Goal: Task Accomplishment & Management: Use online tool/utility

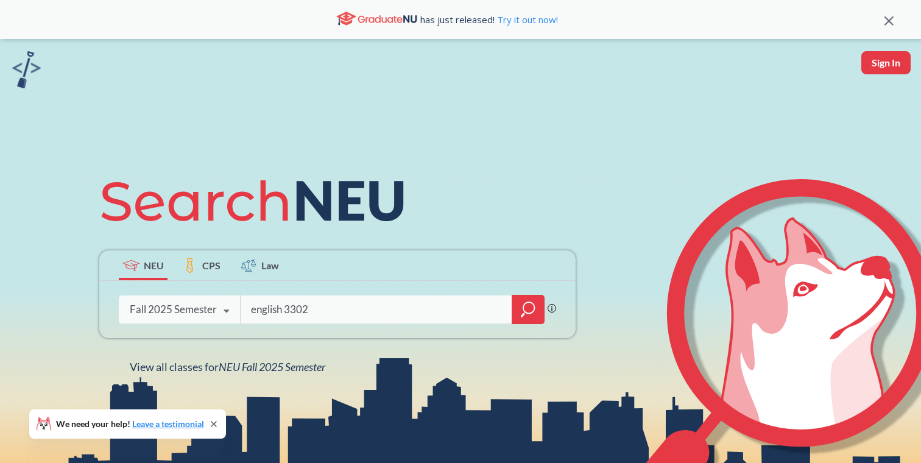
type input "english 3302"
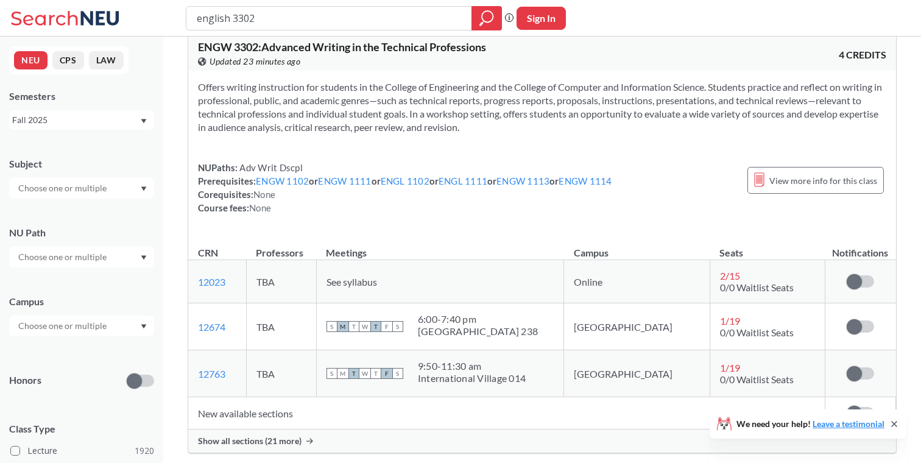
scroll to position [1717, 0]
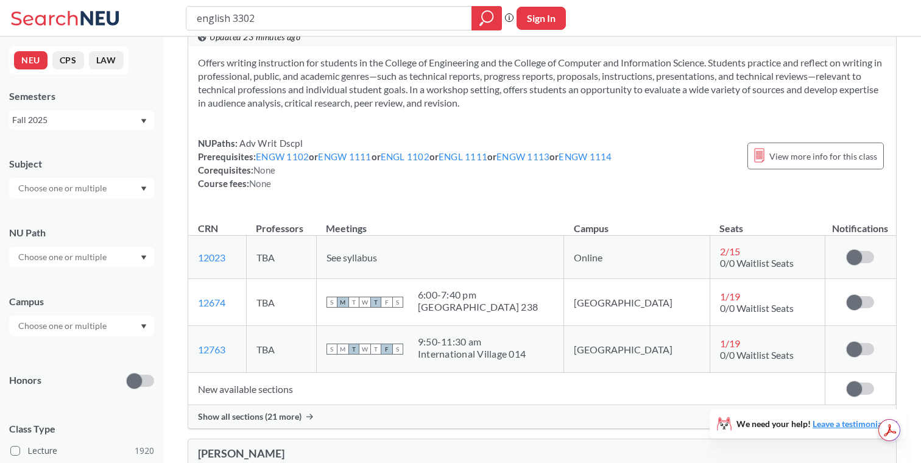
click at [284, 422] on span "Show all sections (21 more)" at bounding box center [250, 416] width 104 height 11
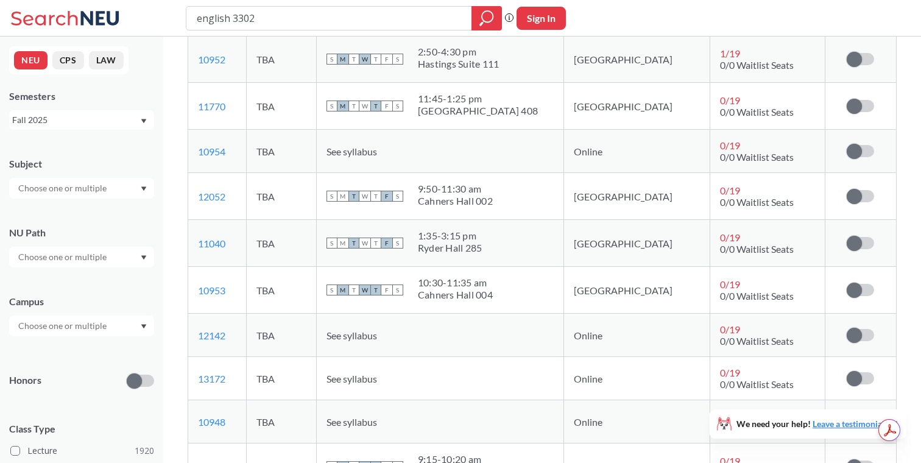
scroll to position [2196, 0]
click at [861, 152] on span at bounding box center [854, 150] width 15 height 15
click at [847, 144] on input "checkbox" at bounding box center [847, 144] width 0 height 0
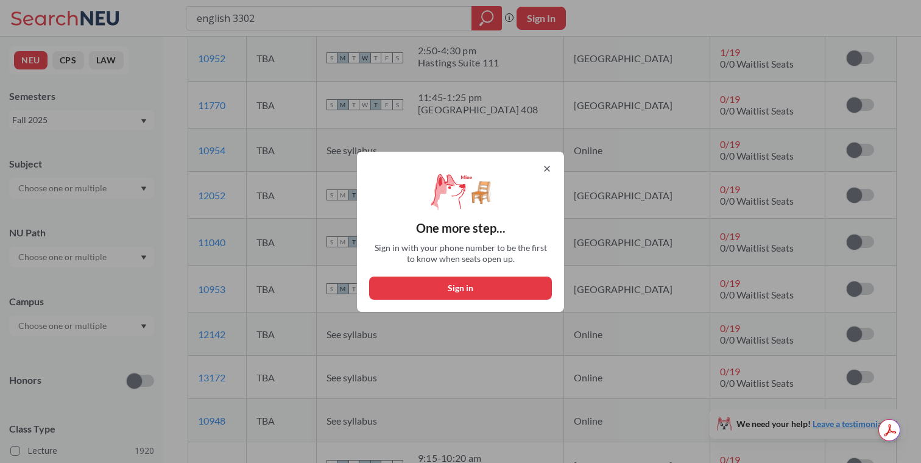
click at [493, 295] on button "Sign in" at bounding box center [460, 288] width 183 height 23
select select "US"
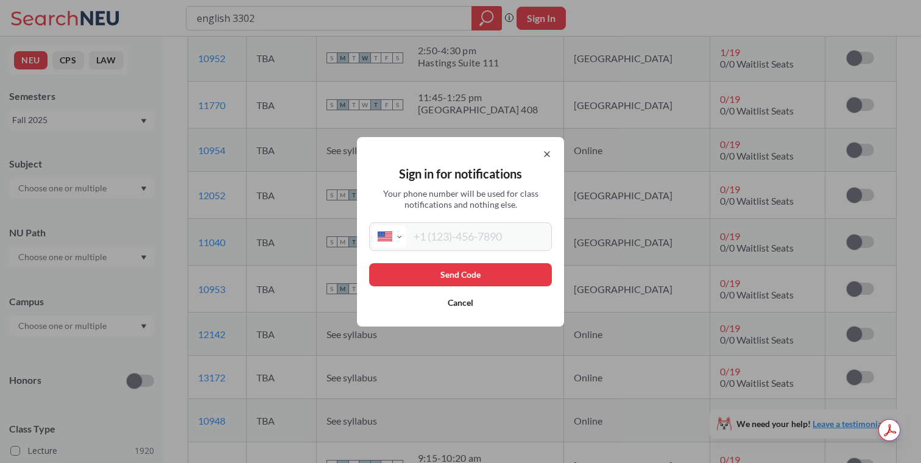
click at [474, 252] on div "Sign in for notifications Your phone number will be used for class notification…" at bounding box center [460, 232] width 207 height 190
click at [473, 245] on input "tel" at bounding box center [477, 236] width 143 height 23
type input "7"
type input "[PHONE_NUMBER]"
click at [439, 274] on button "Send Code" at bounding box center [460, 274] width 183 height 23
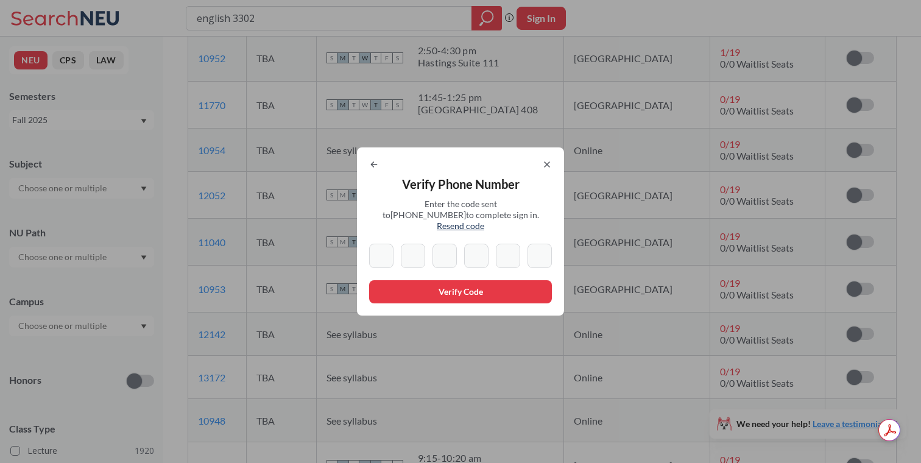
type input "8"
type input "7"
type input "1"
type input "9"
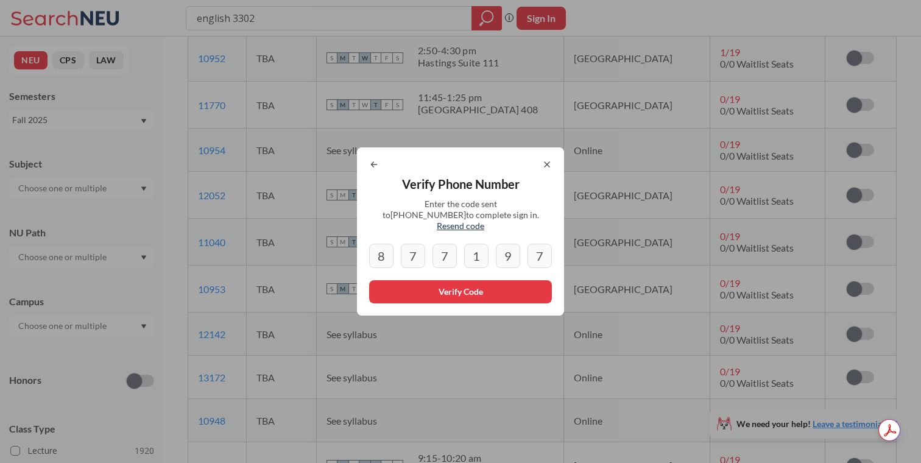
type input "7"
click at [424, 286] on button "Verify Code" at bounding box center [460, 291] width 183 height 23
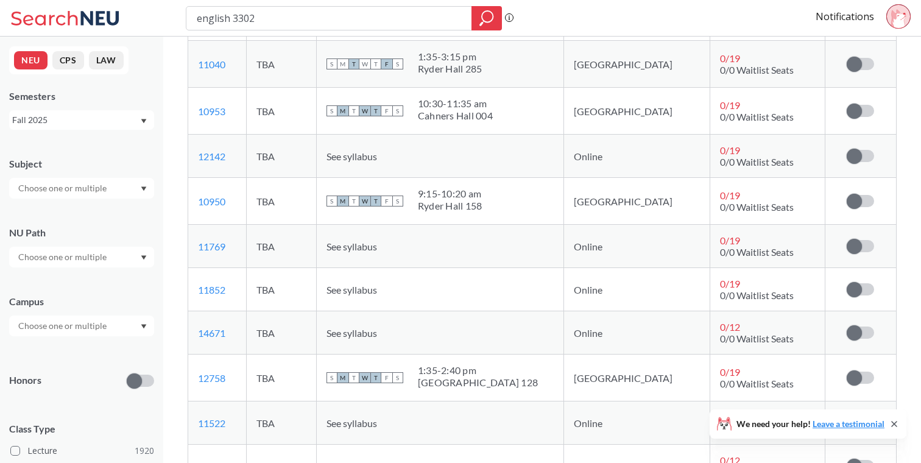
scroll to position [2549, 0]
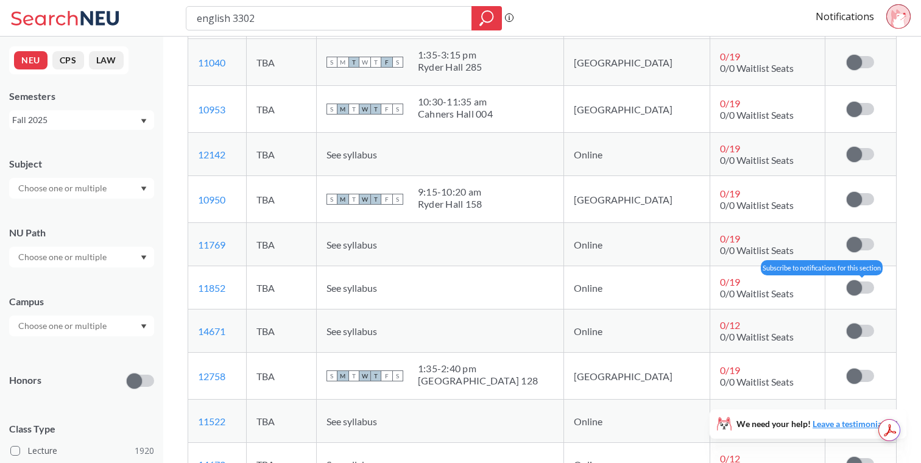
click at [865, 287] on label at bounding box center [860, 288] width 27 height 12
click at [847, 282] on input "checkbox" at bounding box center [847, 282] width 0 height 0
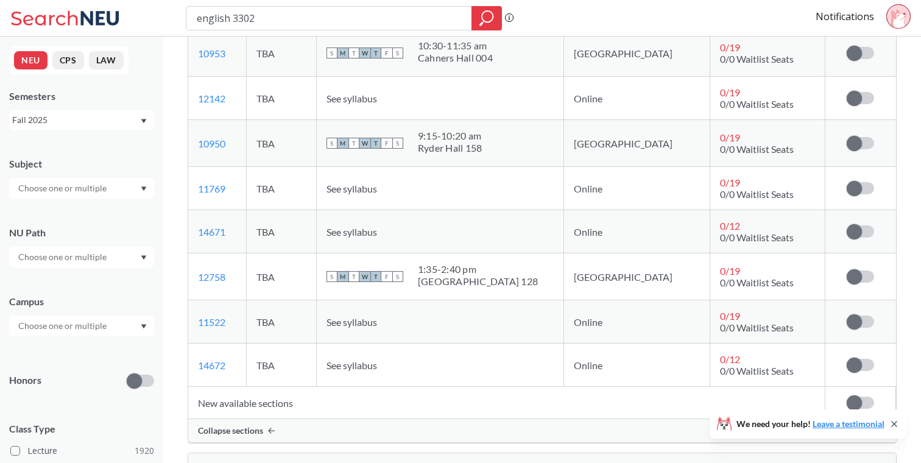
scroll to position [2636, 0]
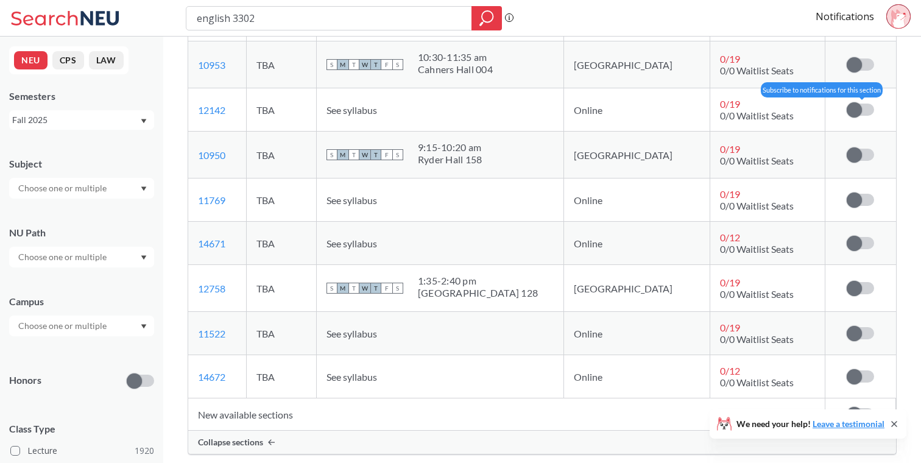
click at [849, 108] on span at bounding box center [854, 109] width 15 height 15
click at [847, 104] on input "checkbox" at bounding box center [847, 104] width 0 height 0
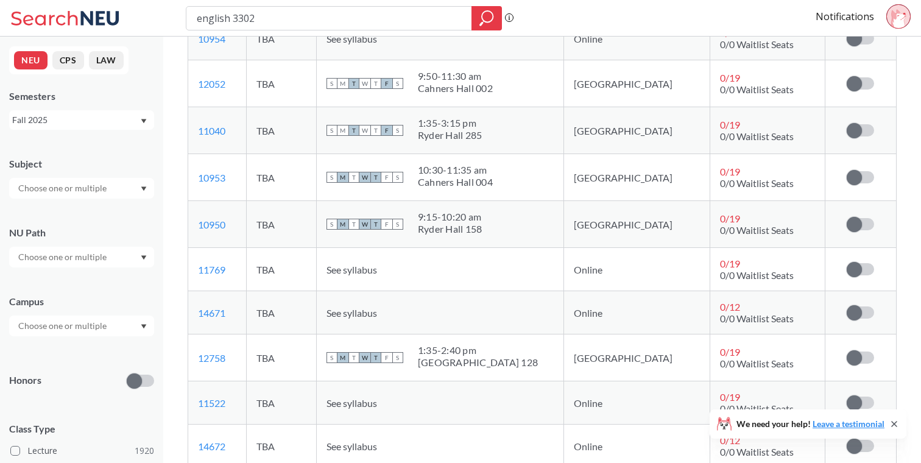
scroll to position [2573, 0]
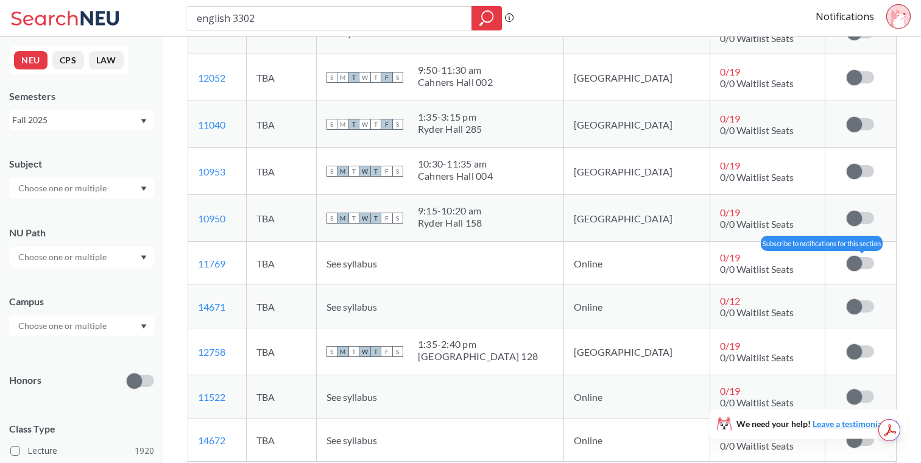
click at [866, 267] on label at bounding box center [860, 263] width 27 height 12
click at [847, 257] on input "checkbox" at bounding box center [847, 257] width 0 height 0
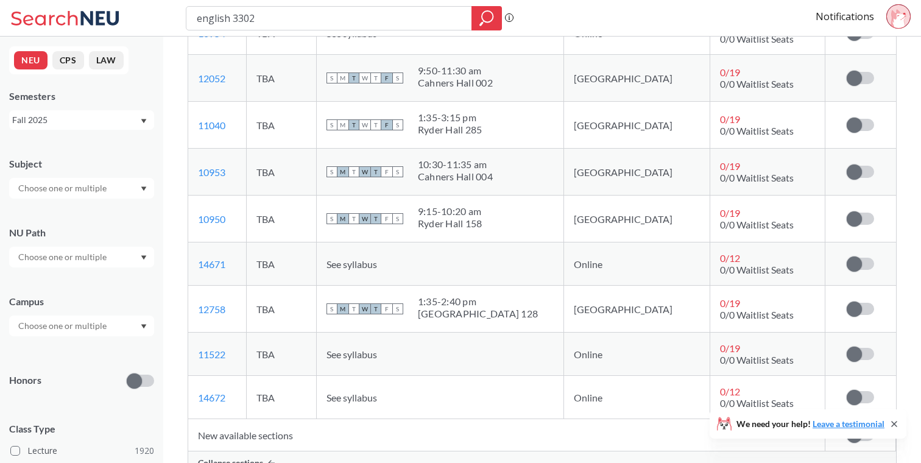
scroll to position [2617, 0]
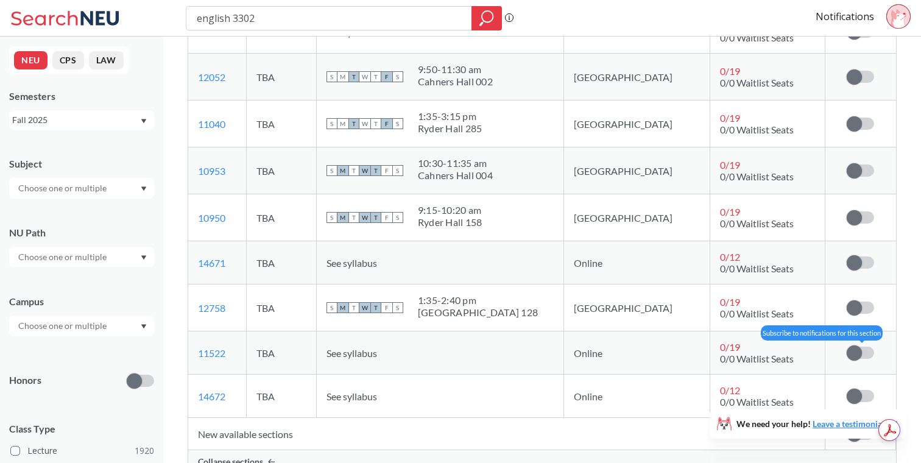
click at [856, 349] on span at bounding box center [854, 353] width 15 height 15
click at [847, 347] on input "checkbox" at bounding box center [847, 347] width 0 height 0
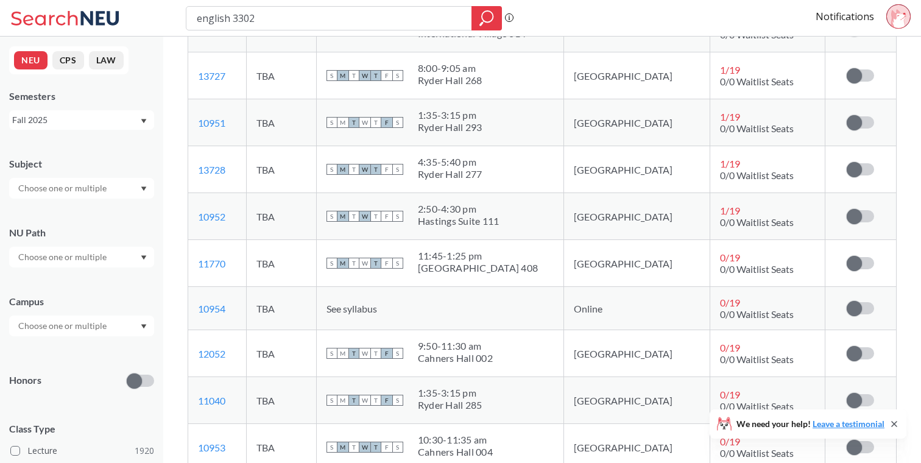
scroll to position [2384, 0]
click at [856, 302] on span at bounding box center [854, 307] width 15 height 15
click at [847, 302] on input "checkbox" at bounding box center [847, 302] width 0 height 0
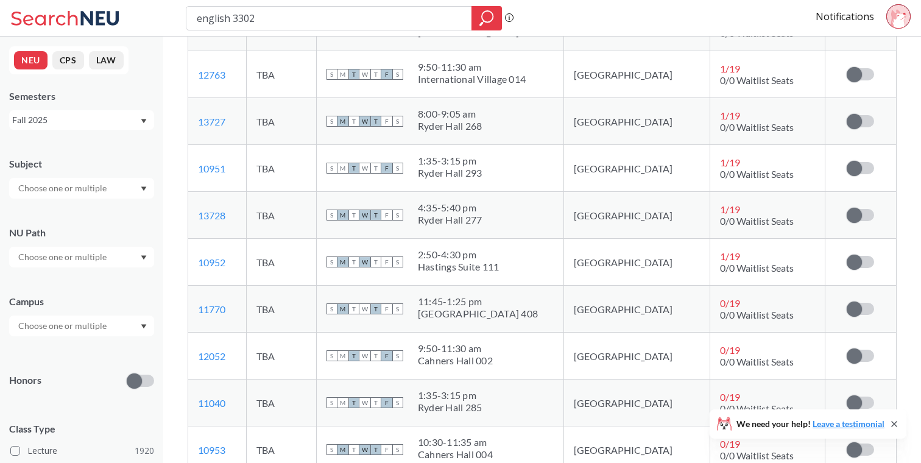
scroll to position [2391, 0]
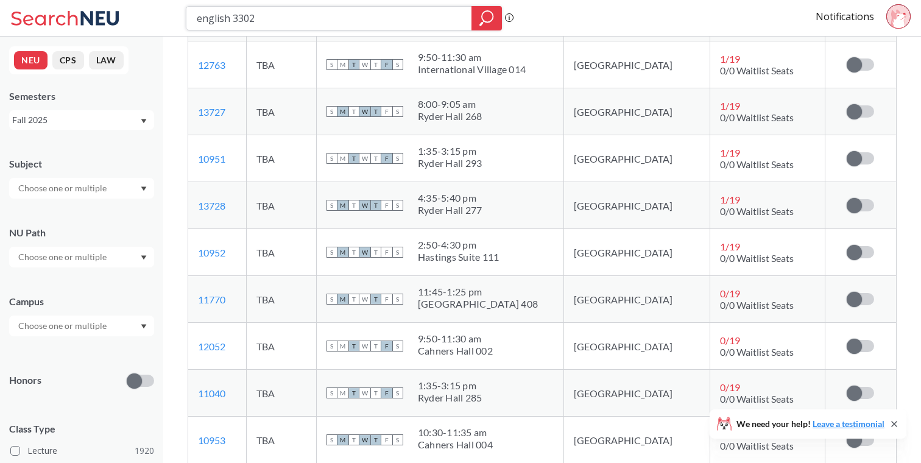
click at [243, 14] on input "english 3302" at bounding box center [330, 18] width 268 height 21
type input "[PERSON_NAME]"
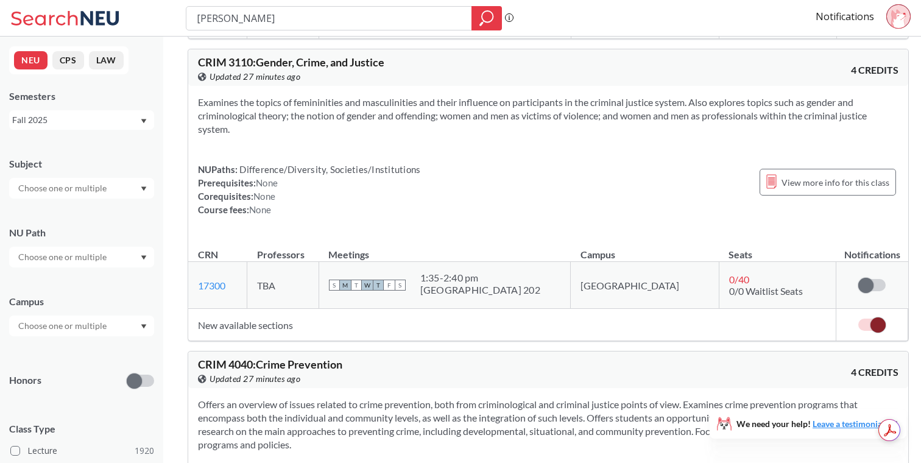
scroll to position [2909, 0]
click at [859, 279] on span at bounding box center [866, 284] width 15 height 15
click at [859, 278] on input "checkbox" at bounding box center [859, 278] width 0 height 0
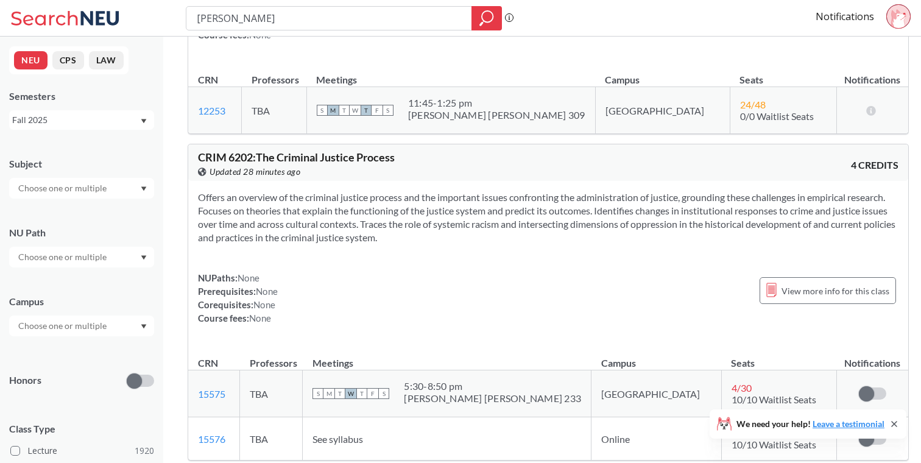
scroll to position [3385, 0]
